Goal: Use online tool/utility

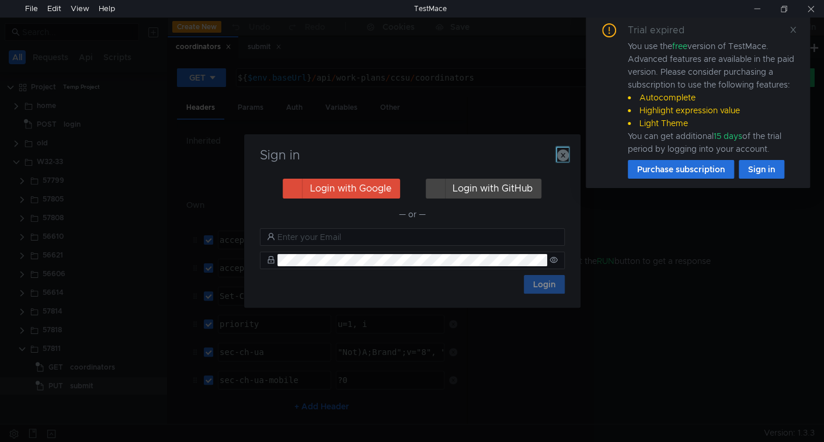
drag, startPoint x: 567, startPoint y: 155, endPoint x: 584, endPoint y: 138, distance: 24.0
click at [567, 155] on icon "button" at bounding box center [563, 156] width 12 height 12
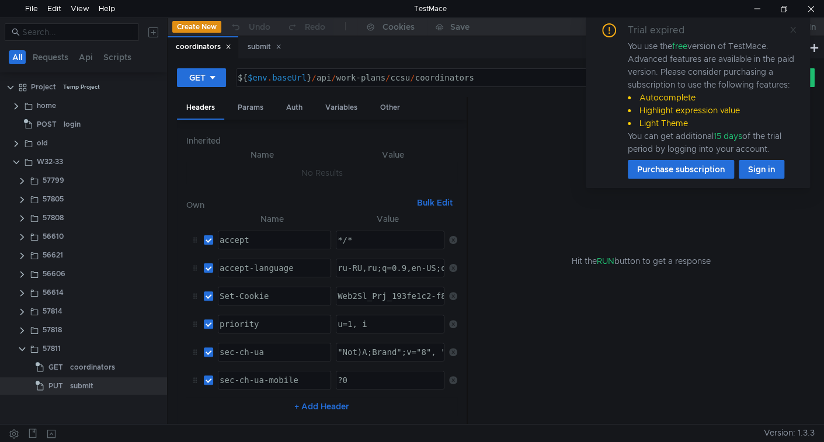
click at [791, 26] on icon at bounding box center [793, 30] width 8 height 8
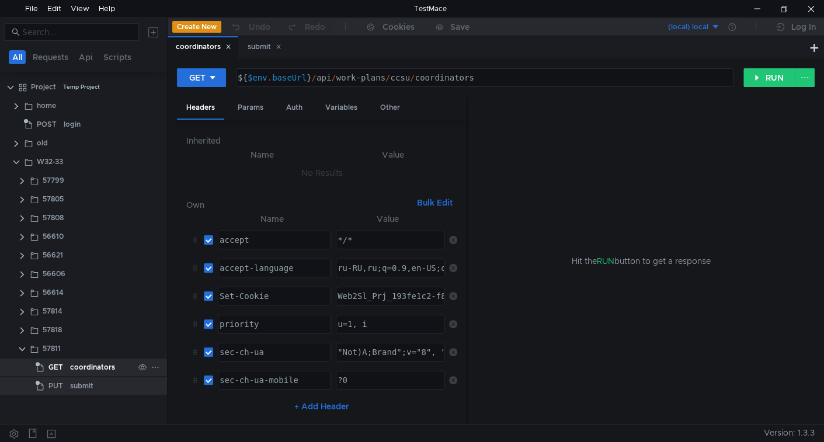
click at [106, 367] on div "coordinators" at bounding box center [92, 368] width 45 height 18
click at [765, 72] on button "RUN" at bounding box center [770, 77] width 52 height 19
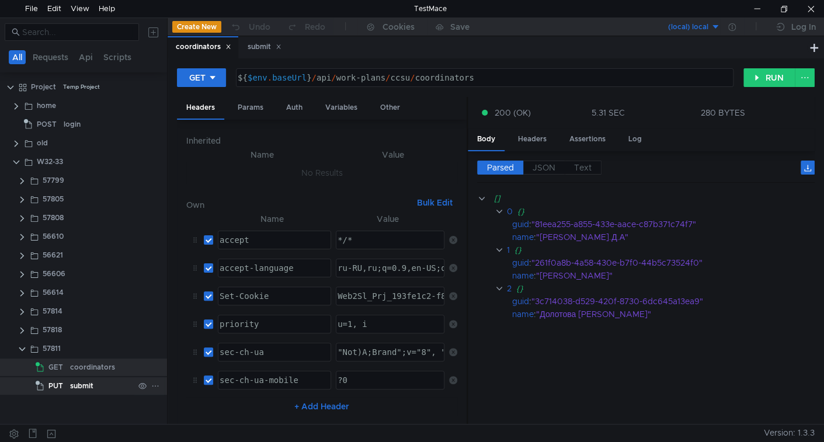
click at [70, 381] on div "submit" at bounding box center [81, 386] width 23 height 18
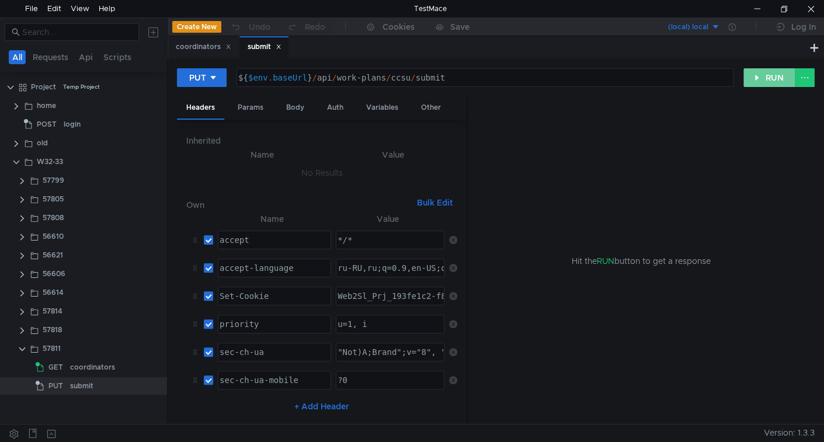
click at [766, 73] on button "RUN" at bounding box center [770, 77] width 52 height 19
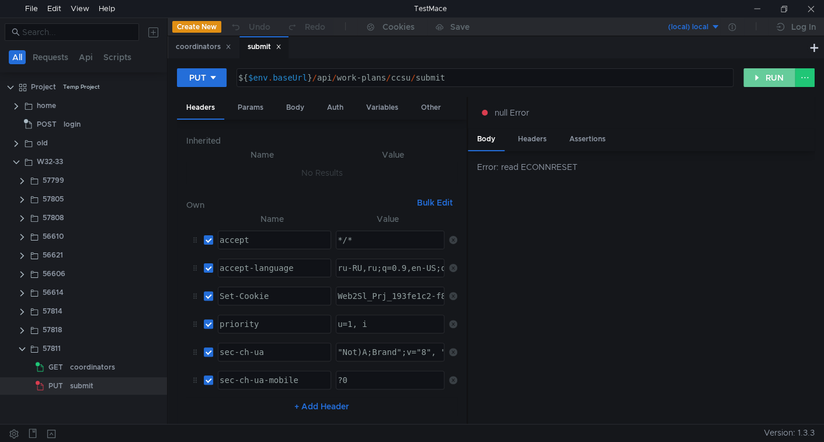
click at [769, 75] on button "RUN" at bounding box center [770, 77] width 52 height 19
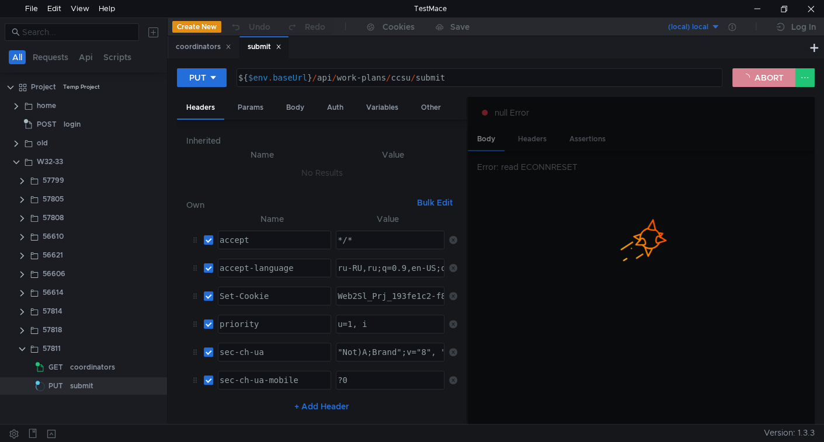
click at [743, 77] on button "ABORT" at bounding box center [763, 77] width 63 height 19
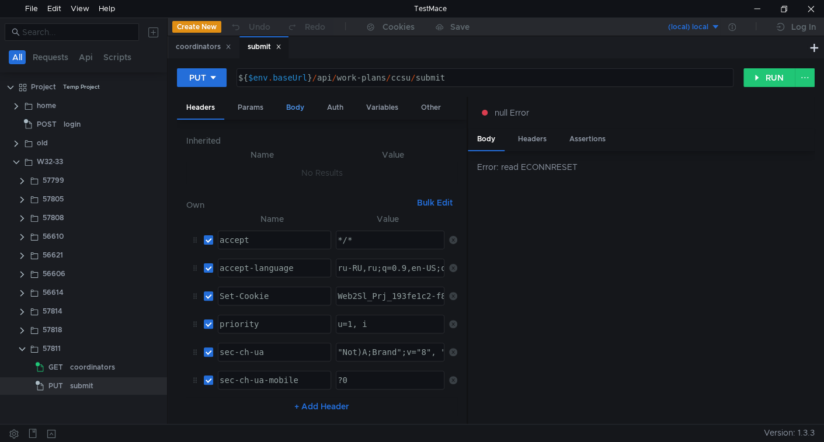
click at [301, 104] on div "Body" at bounding box center [295, 108] width 37 height 22
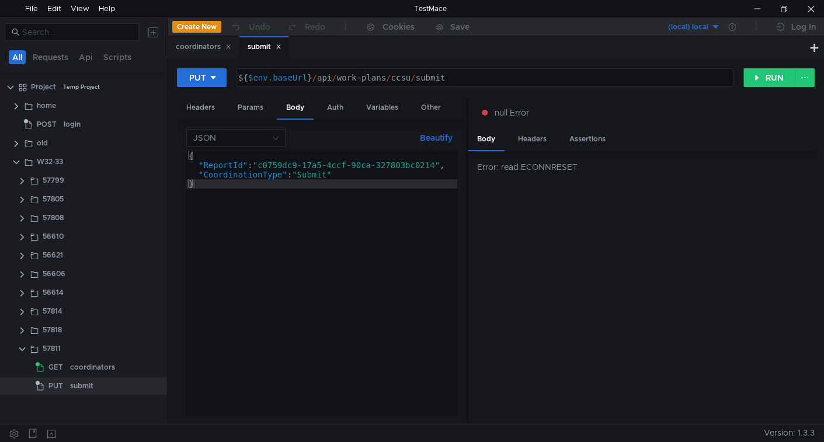
type textarea ""ReportId": "c0759dc9-17a5-4ccf-90ca-327803bc0214","
click at [269, 166] on div "{ "ReportId" : "c0759dc9-17a5-4ccf-90ca-327803bc0214" , "CoordinationType" : "S…" at bounding box center [321, 292] width 271 height 282
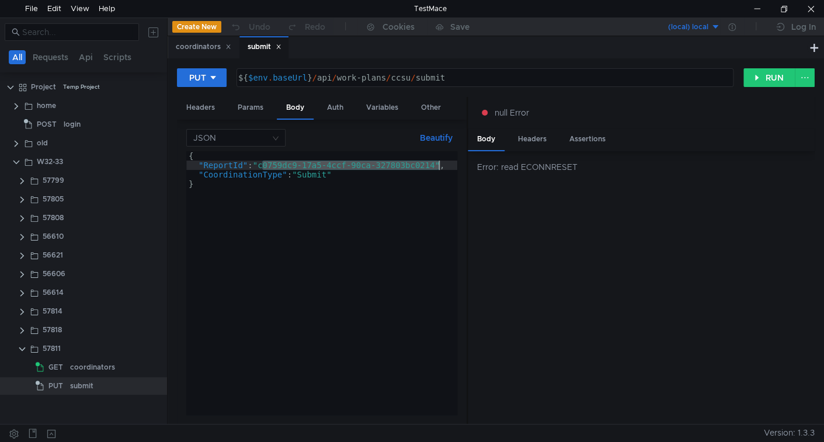
drag, startPoint x: 269, startPoint y: 166, endPoint x: 383, endPoint y: 167, distance: 113.9
click at [383, 167] on div "{ "ReportId" : "c0759dc9-17a5-4ccf-90ca-327803bc0214" , "CoordinationType" : "S…" at bounding box center [321, 292] width 271 height 282
drag, startPoint x: 759, startPoint y: 75, endPoint x: 438, endPoint y: 24, distance: 325.3
click at [759, 75] on button "RUN" at bounding box center [770, 77] width 52 height 19
